Goal: Information Seeking & Learning: Learn about a topic

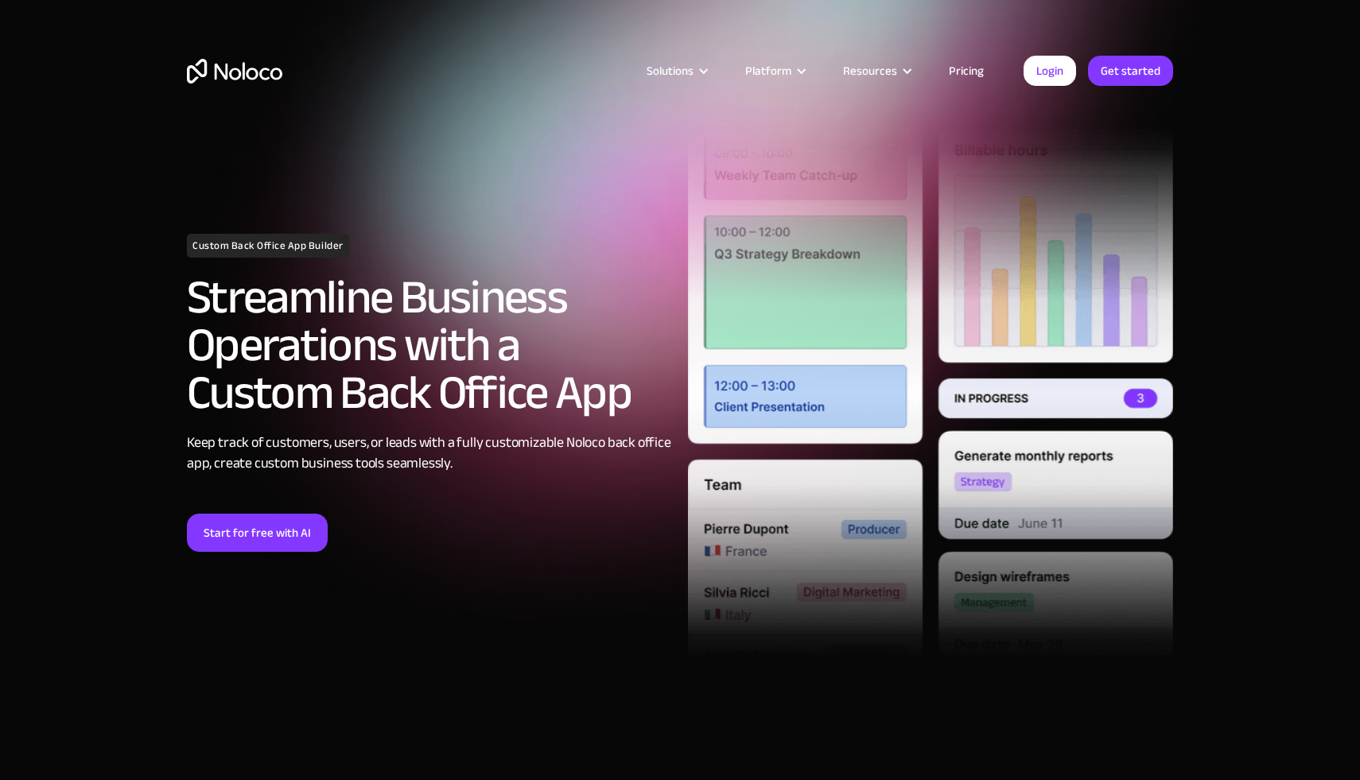
click at [973, 71] on link "Pricing" at bounding box center [966, 70] width 75 height 21
